Goal: Transaction & Acquisition: Purchase product/service

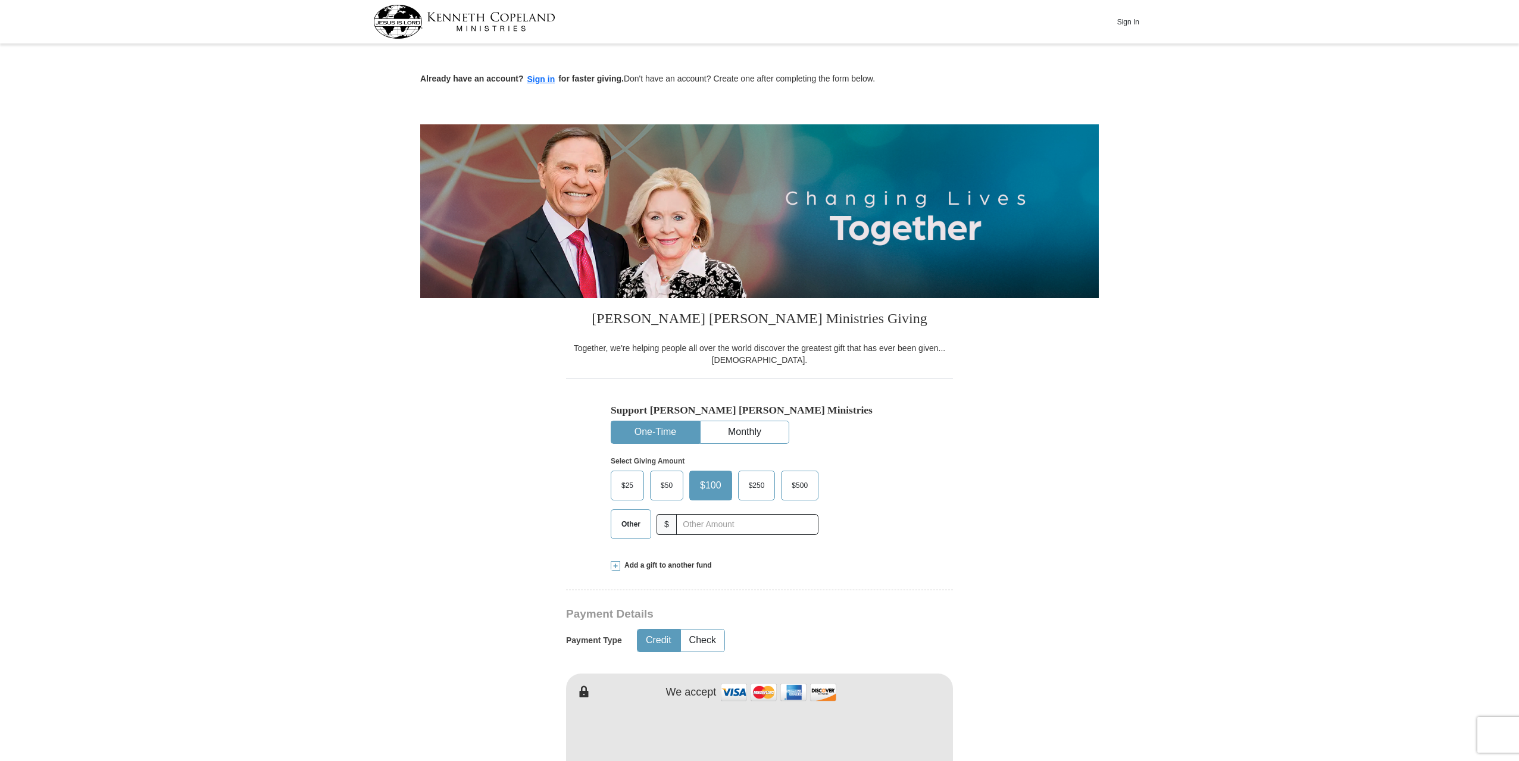
click at [633, 487] on span "$25" at bounding box center [627, 486] width 24 height 18
click at [0, 0] on input "$25" at bounding box center [0, 0] width 0 height 0
click at [618, 562] on span at bounding box center [616, 566] width 10 height 10
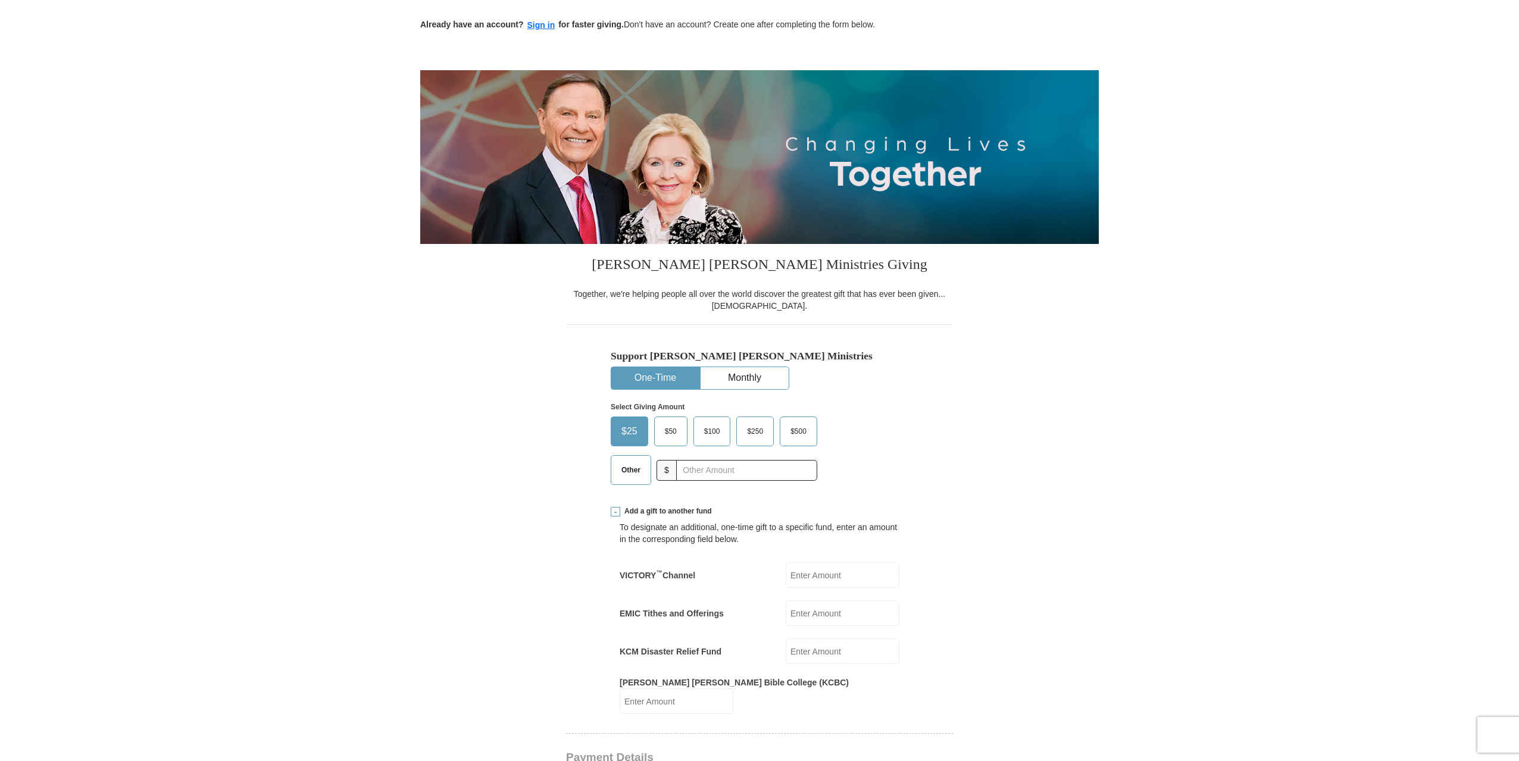
scroll to position [179, 0]
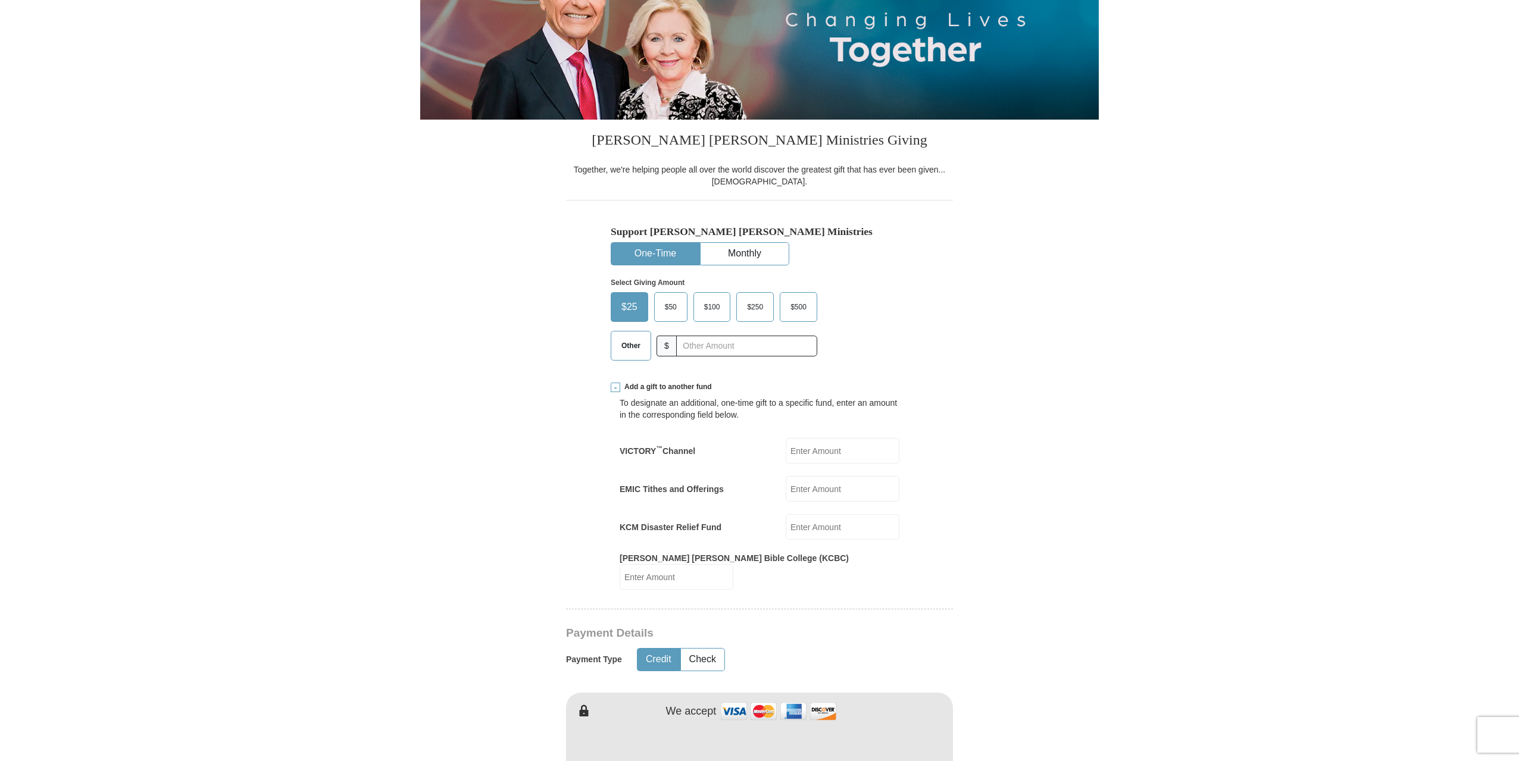
drag, startPoint x: 811, startPoint y: 486, endPoint x: 815, endPoint y: 482, distance: 6.3
click at [811, 486] on input "EMIC Tithes and Offerings" at bounding box center [843, 489] width 114 height 26
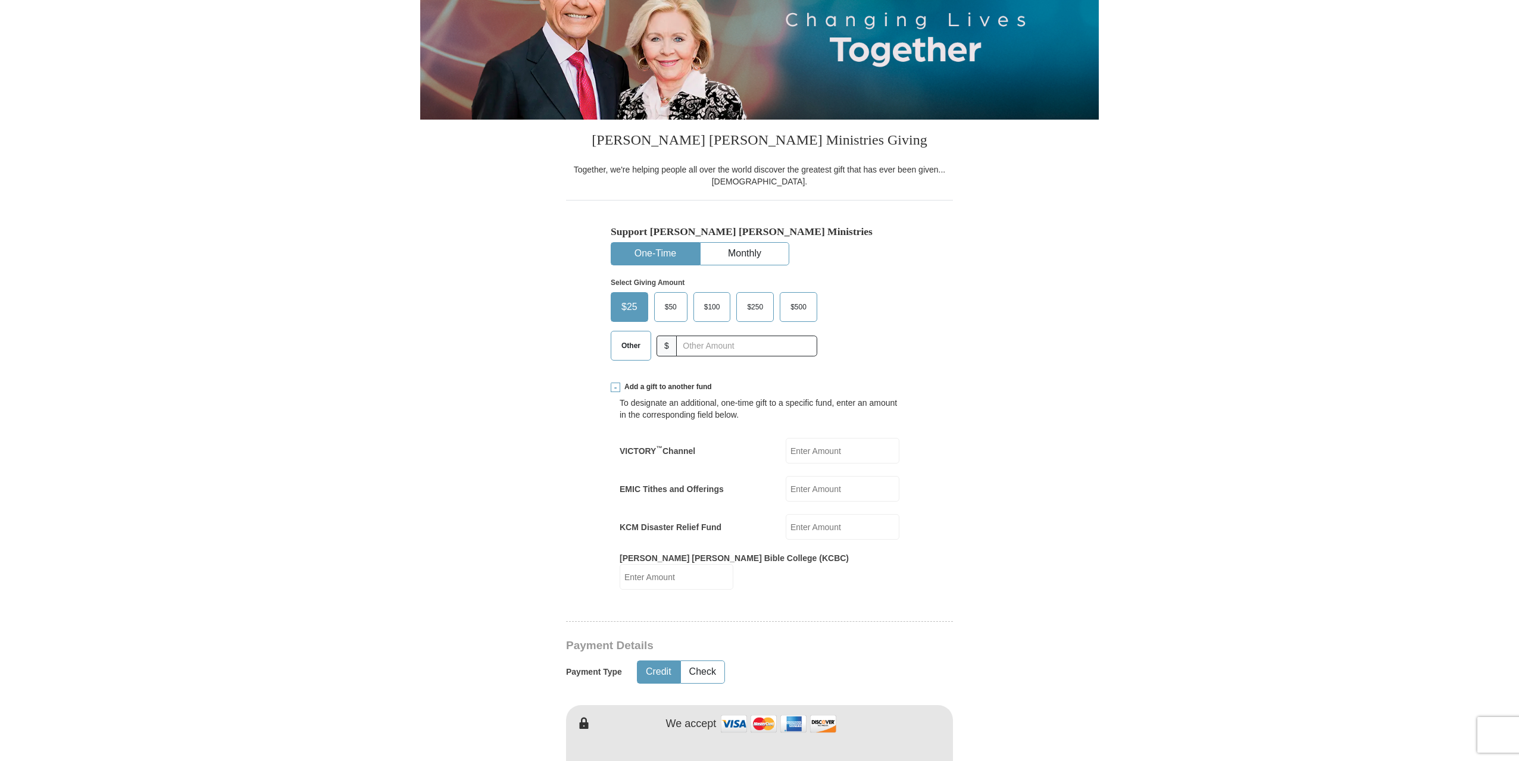
type input "25.00"
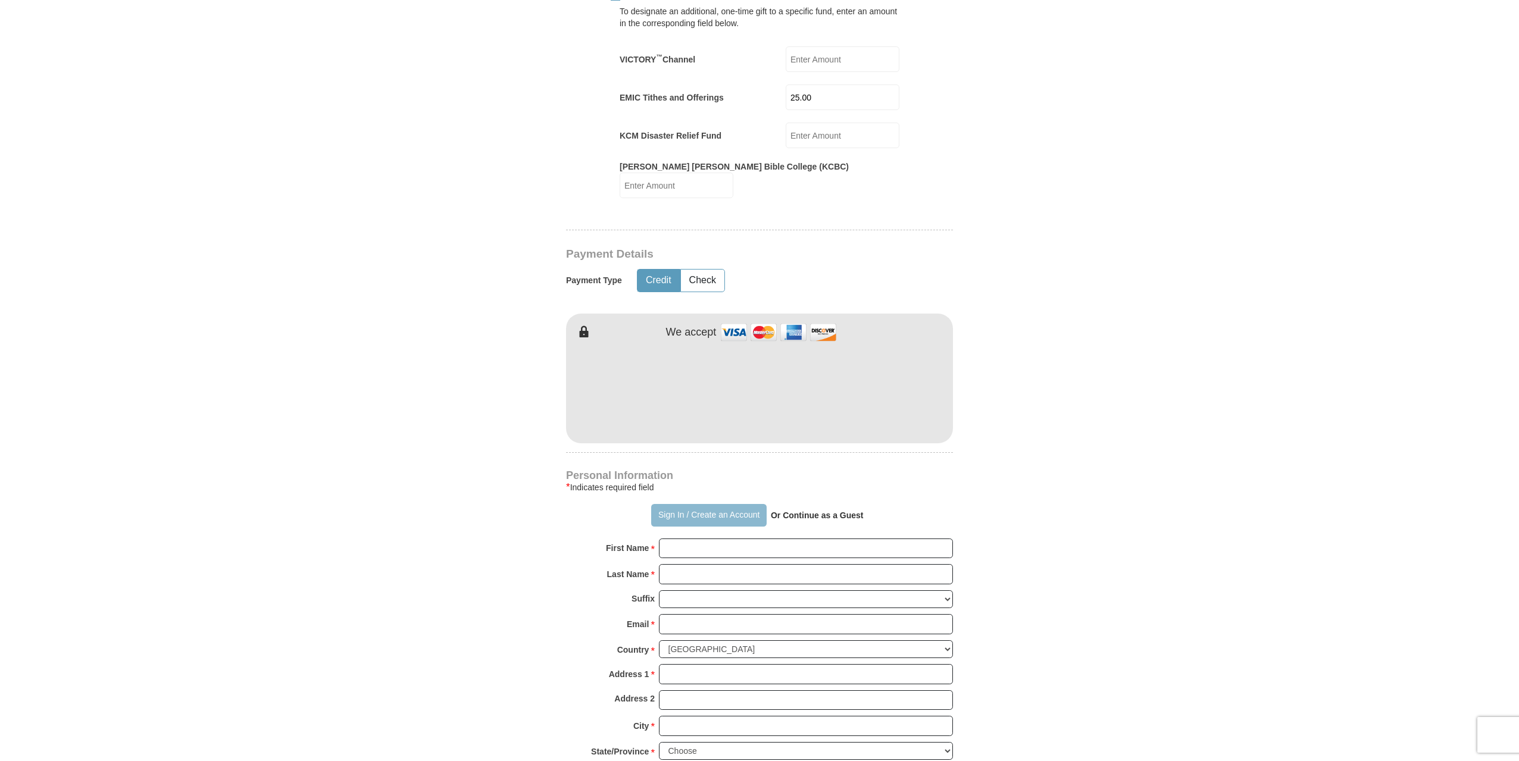
scroll to position [595, 0]
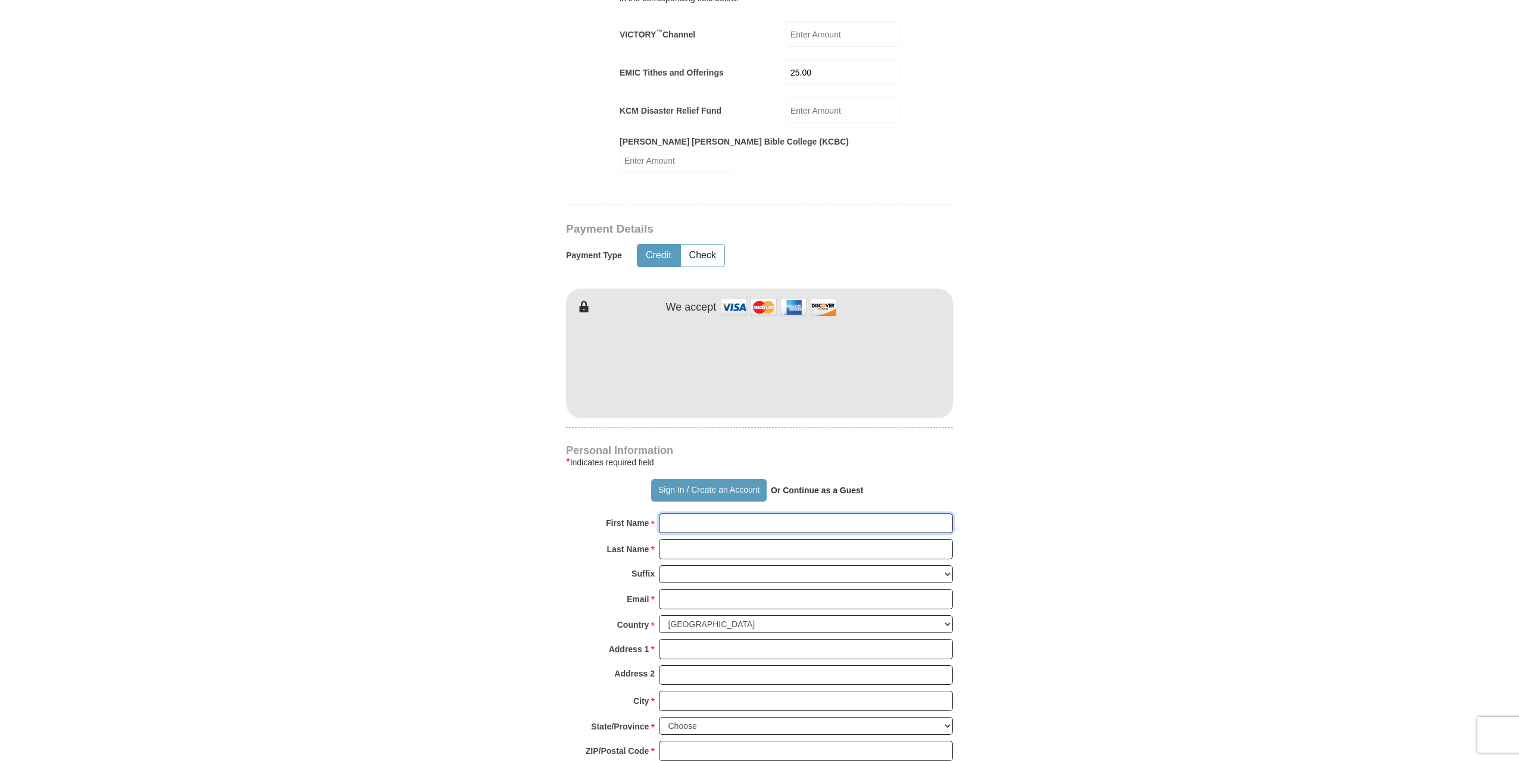
click at [739, 514] on input "First Name *" at bounding box center [806, 524] width 294 height 20
type input "[PERSON_NAME]"
click at [739, 539] on input "Last Name *" at bounding box center [806, 549] width 294 height 20
type input "Morphonios"
click at [715, 565] on select "[PERSON_NAME] I II III IV V VI" at bounding box center [806, 574] width 294 height 18
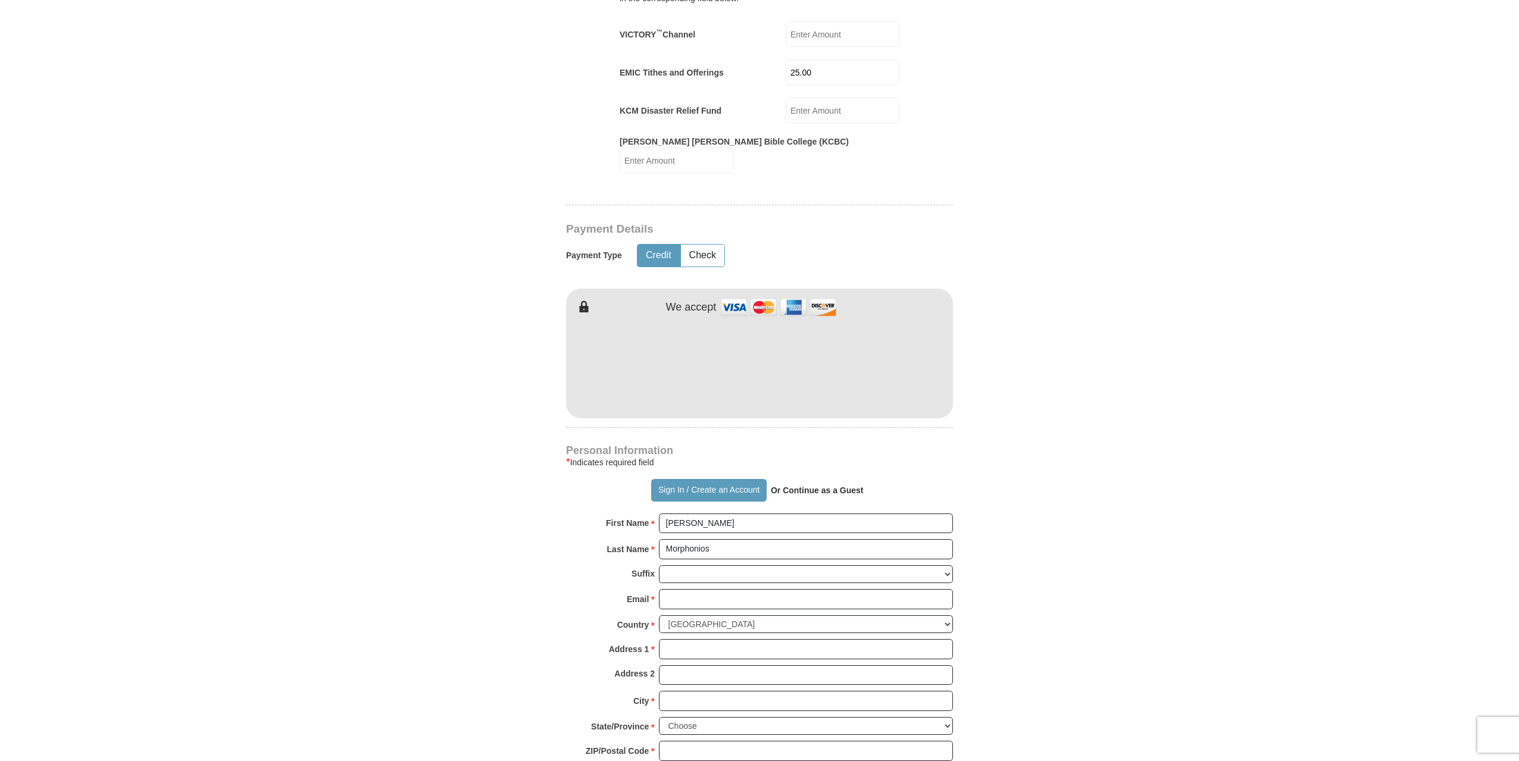
click at [1089, 564] on form "Already have an account? Sign in for faster giving. Don't have an account? Crea…" at bounding box center [759, 296] width 679 height 1689
click at [715, 589] on input "Email *" at bounding box center [806, 599] width 294 height 20
type input "[PERSON_NAME][EMAIL_ADDRESS][DOMAIN_NAME]"
type input "[STREET_ADDRESS]"
type input "[GEOGRAPHIC_DATA]"
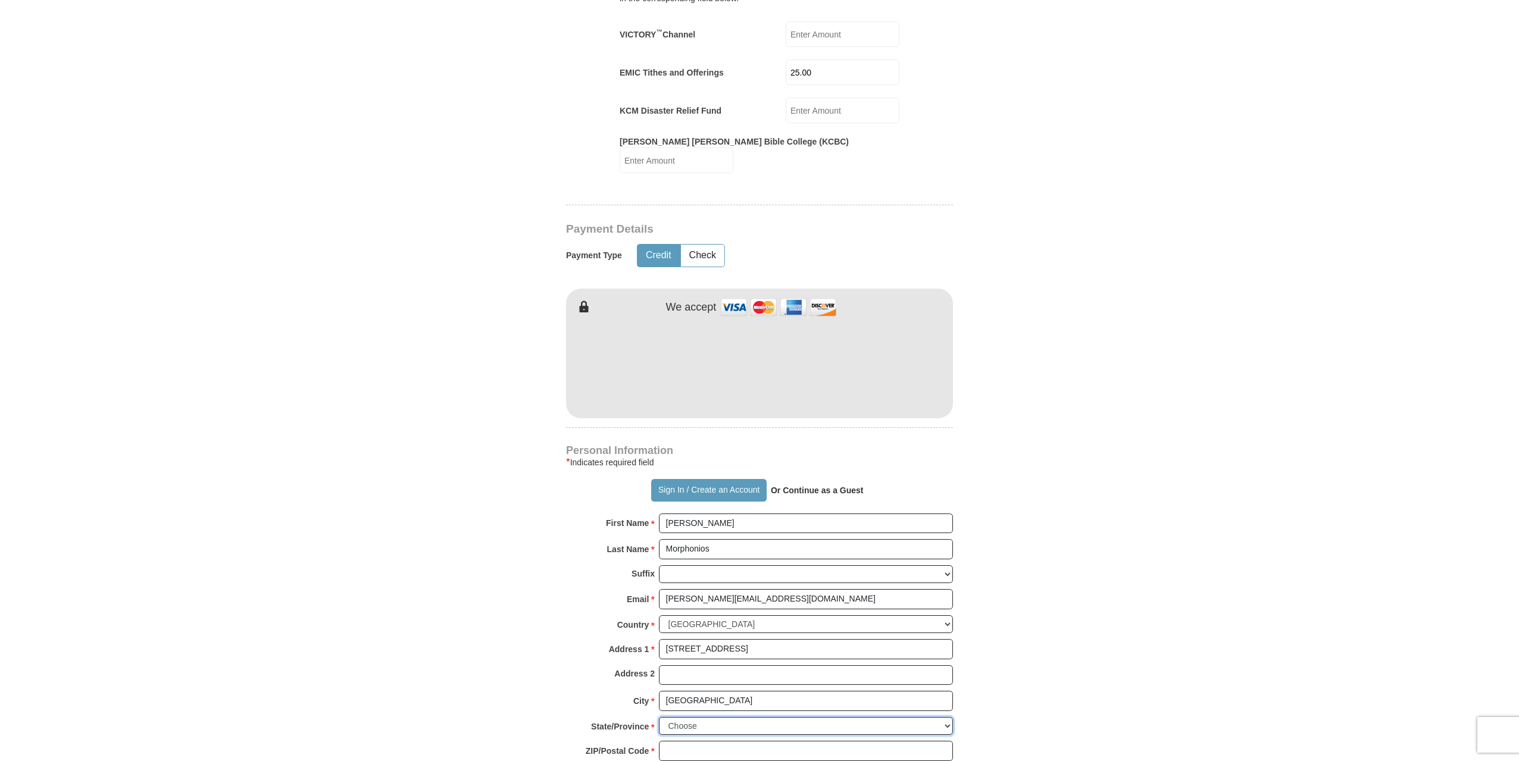
select select "FL"
type input "32340"
type input "3862090717"
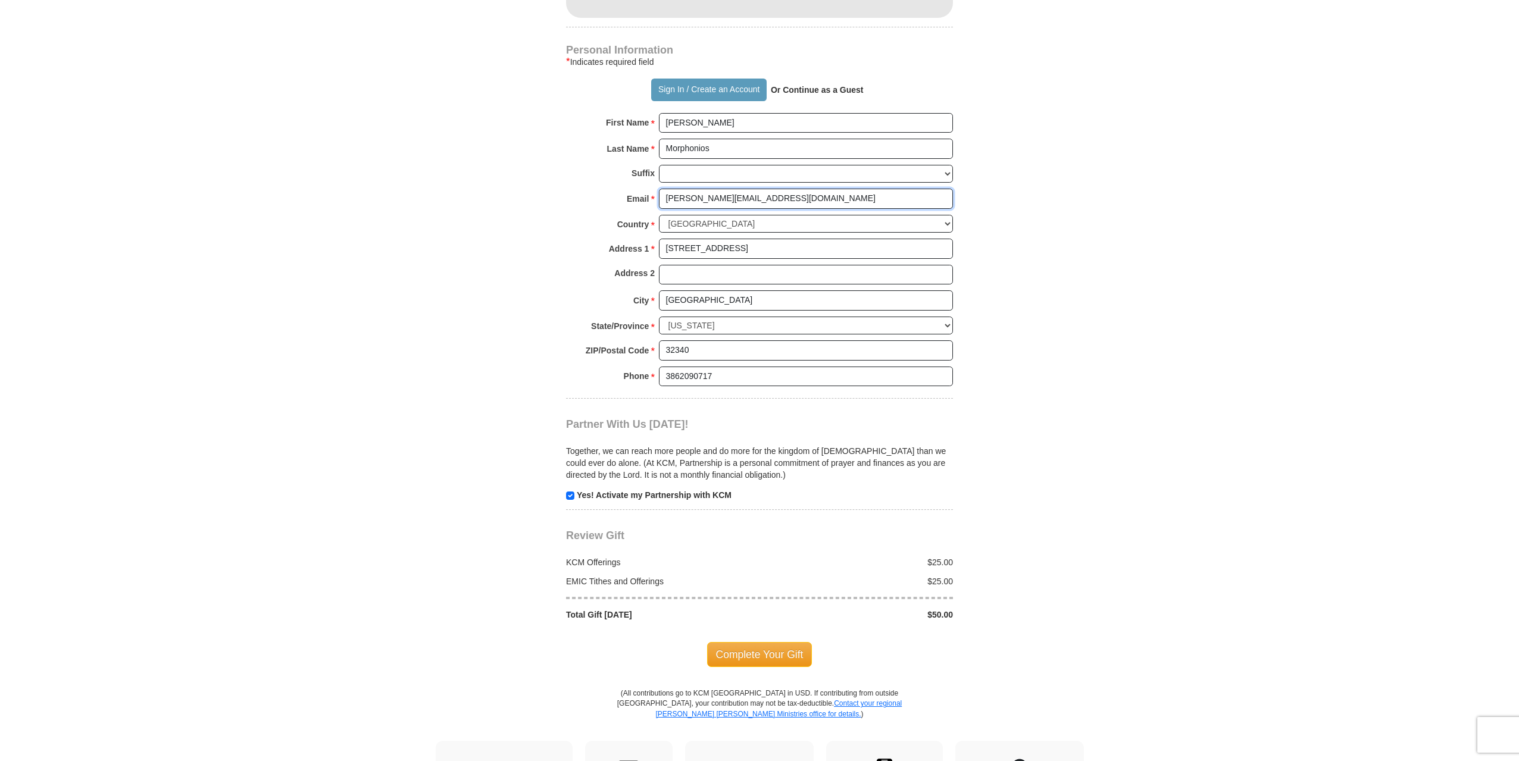
scroll to position [1012, 0]
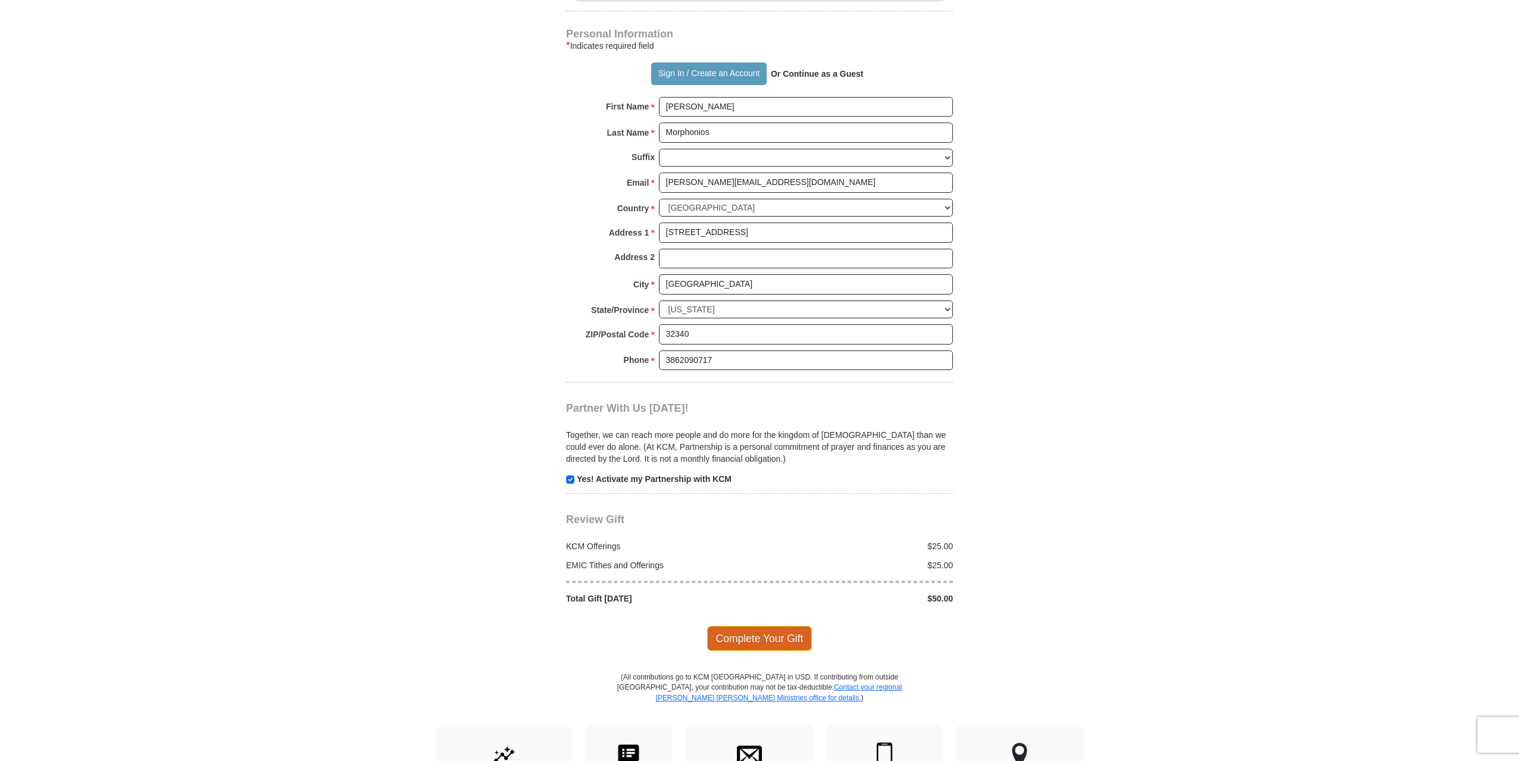
click at [756, 626] on span "Complete Your Gift" at bounding box center [759, 638] width 105 height 25
